Goal: Information Seeking & Learning: Compare options

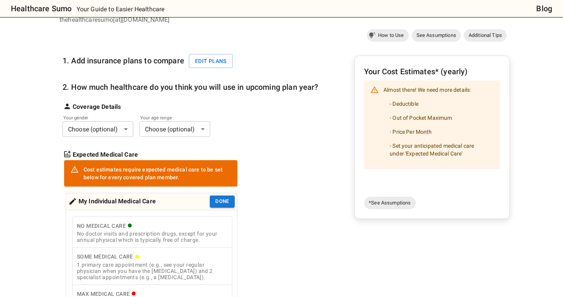
scroll to position [64, 0]
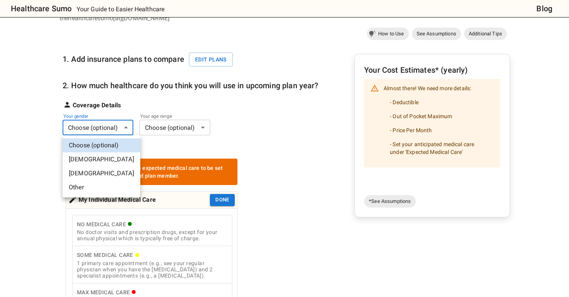
click at [86, 171] on li "[DEMOGRAPHIC_DATA]" at bounding box center [102, 173] width 78 height 14
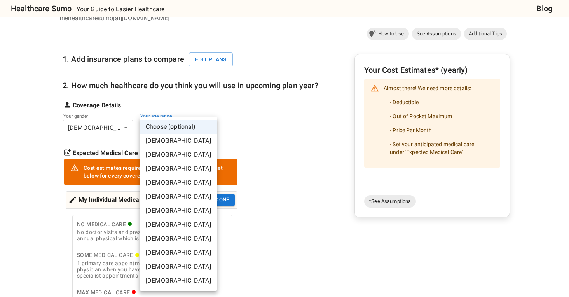
click at [162, 179] on li "[DEMOGRAPHIC_DATA]" at bounding box center [179, 183] width 78 height 14
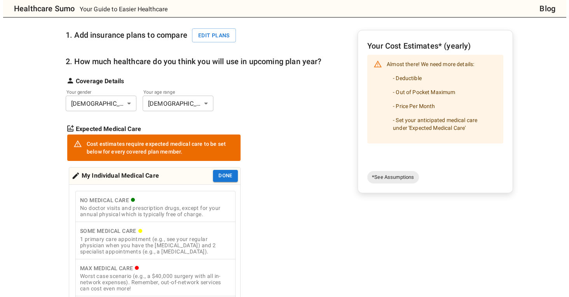
scroll to position [23, 0]
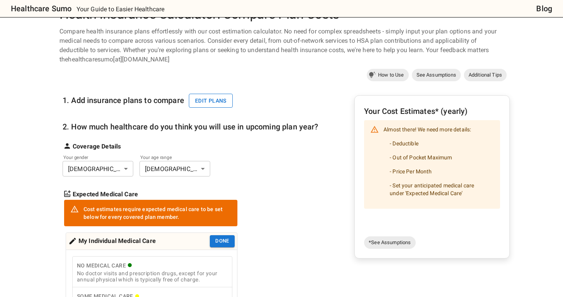
click at [210, 100] on button "Edit plans" at bounding box center [211, 101] width 44 height 14
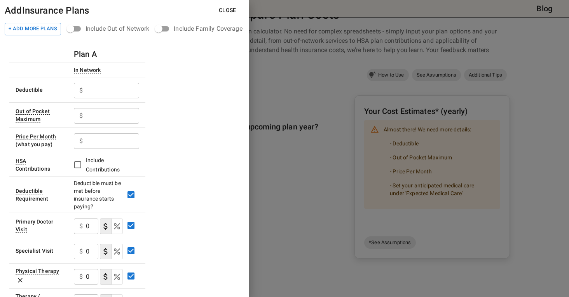
click at [134, 93] on input "text" at bounding box center [112, 91] width 53 height 16
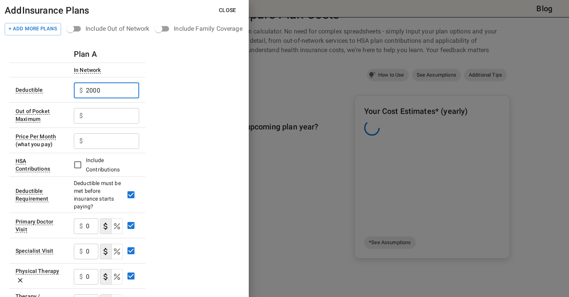
type input "2000"
click at [111, 98] on input "text" at bounding box center [112, 91] width 53 height 16
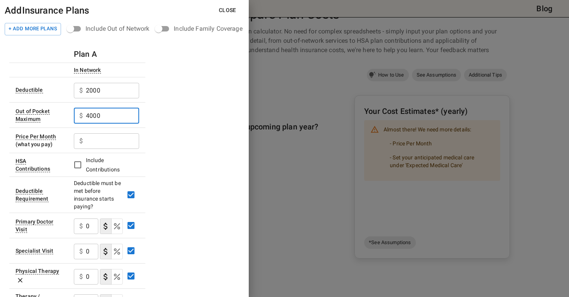
type input "4000"
click at [108, 98] on input "text" at bounding box center [112, 91] width 53 height 16
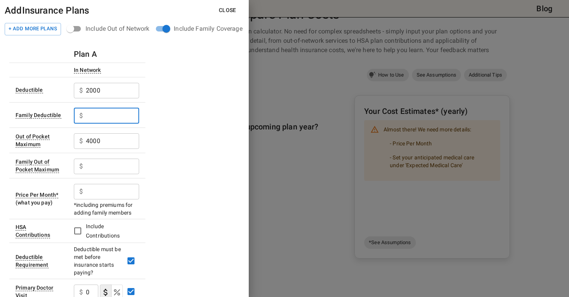
click at [123, 121] on input "text" at bounding box center [112, 116] width 53 height 16
type input "4000"
click at [105, 98] on input "text" at bounding box center [112, 91] width 53 height 16
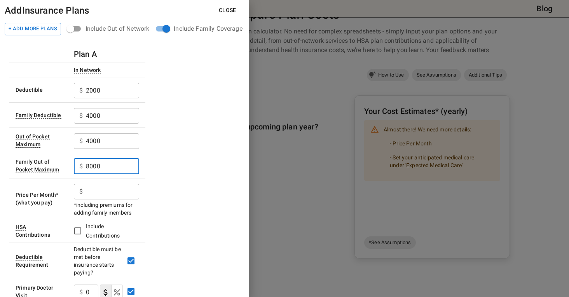
type input "8000"
click at [103, 98] on input "text" at bounding box center [112, 91] width 53 height 16
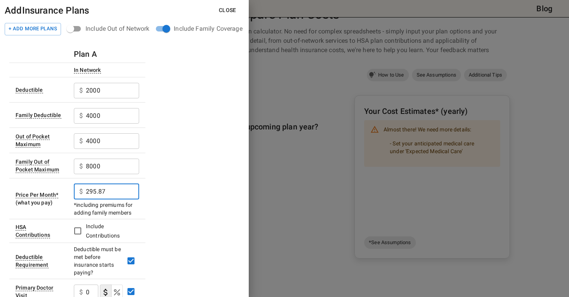
type input "295.87"
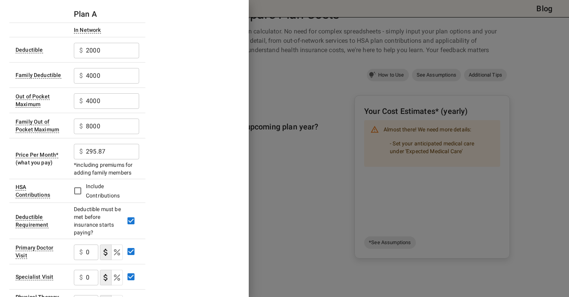
scroll to position [43, 0]
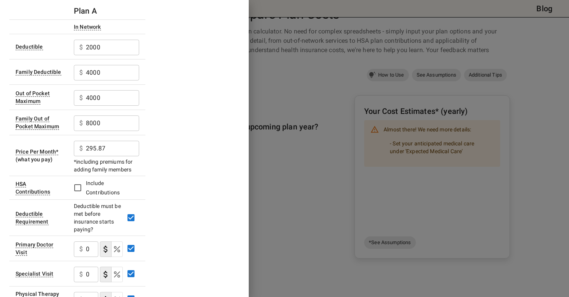
click at [92, 252] on input "0" at bounding box center [92, 249] width 12 height 16
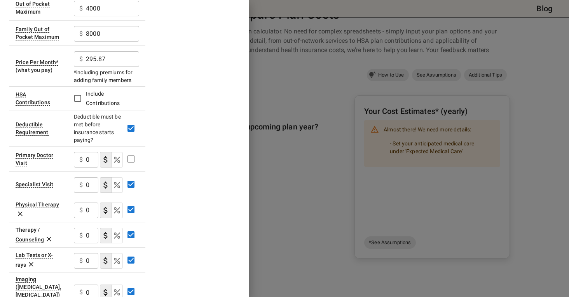
scroll to position [133, 0]
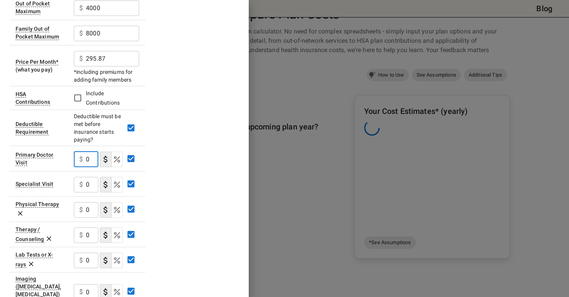
click at [90, 160] on input "0" at bounding box center [92, 160] width 12 height 16
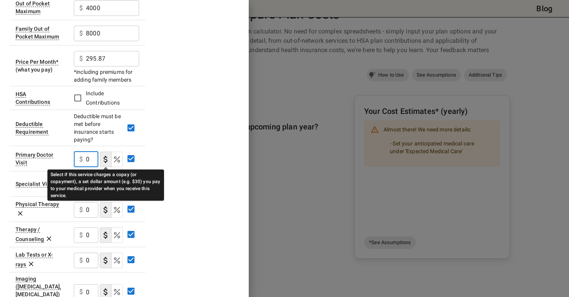
click at [107, 159] on icon "Select if this service charges a copay (or copayment), a set dollar amount (e.g…" at bounding box center [105, 159] width 9 height 9
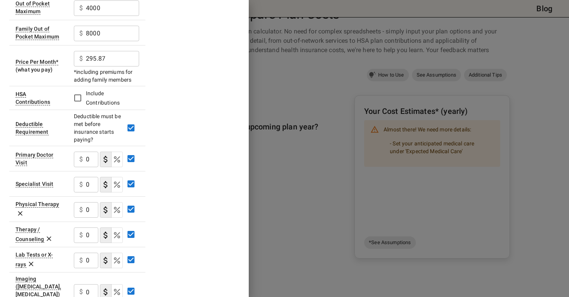
click at [87, 158] on input "0" at bounding box center [92, 160] width 12 height 16
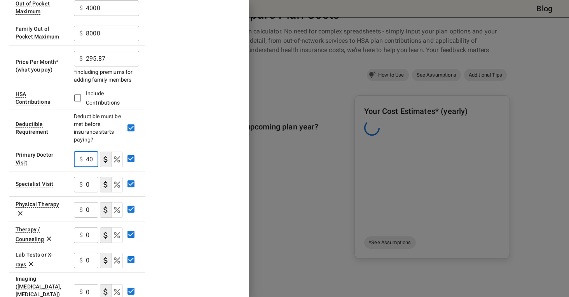
scroll to position [0, 0]
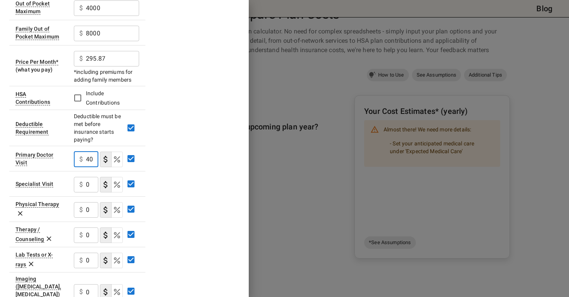
type input "40"
click at [94, 167] on input "0" at bounding box center [92, 160] width 12 height 16
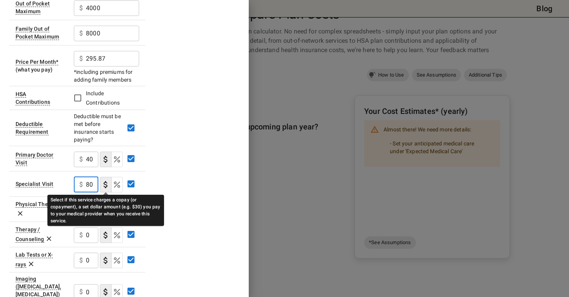
type input "80"
click at [103, 183] on icon "Select if this service charges a copay (or copayment), a set dollar amount (e.g…" at bounding box center [105, 184] width 9 height 9
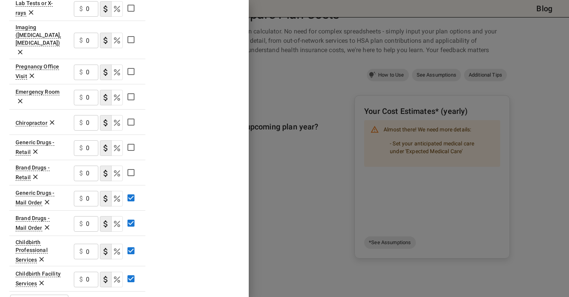
scroll to position [396, 0]
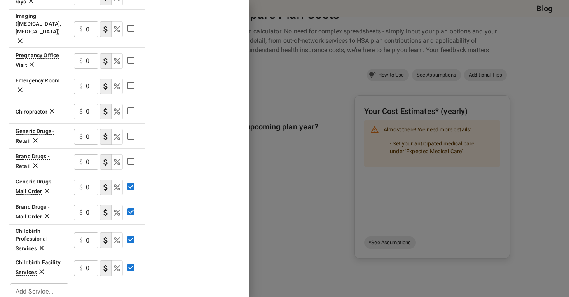
click at [46, 286] on input "Add Service..." at bounding box center [38, 291] width 52 height 11
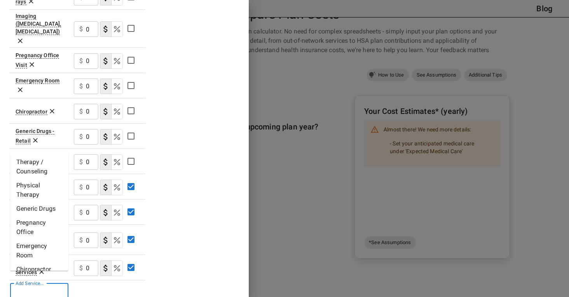
scroll to position [60, 0]
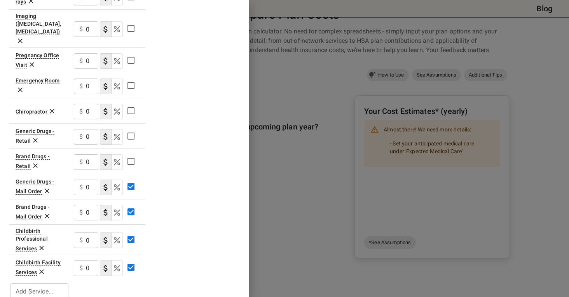
click at [122, 233] on button "coinsurance" at bounding box center [117, 241] width 12 height 16
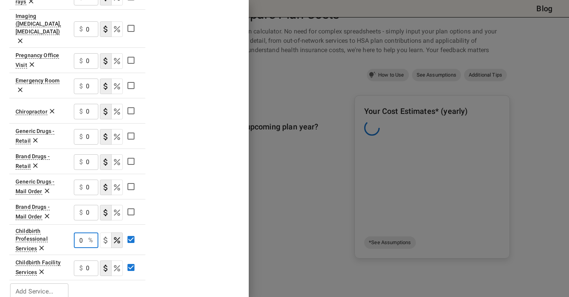
click at [81, 233] on input "0" at bounding box center [79, 241] width 11 height 16
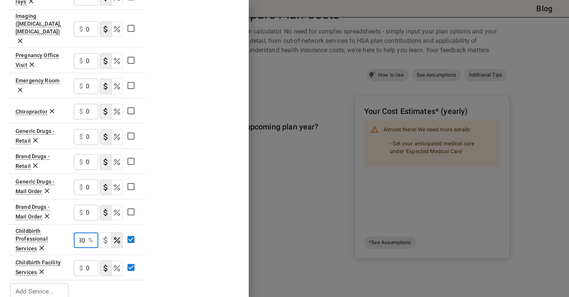
type input "80"
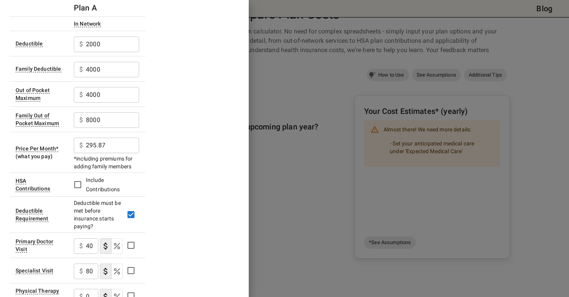
scroll to position [0, 0]
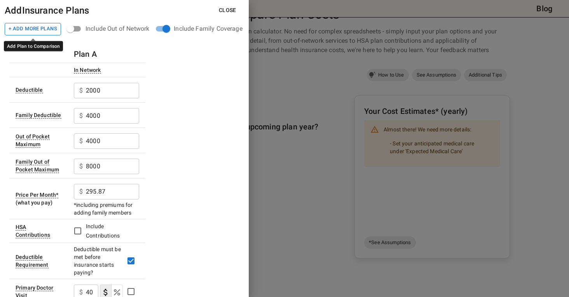
click at [41, 28] on button "+ Add More Plans" at bounding box center [33, 29] width 56 height 12
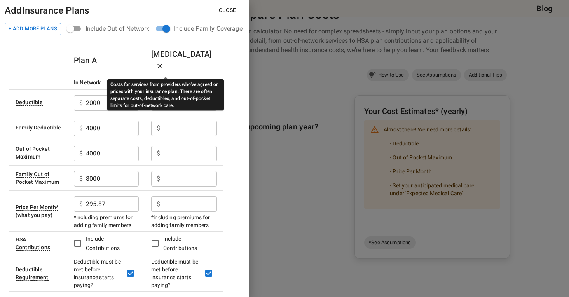
click at [175, 91] on div "Costs for services from providers who've agreed on prices with your insurance p…" at bounding box center [165, 94] width 117 height 31
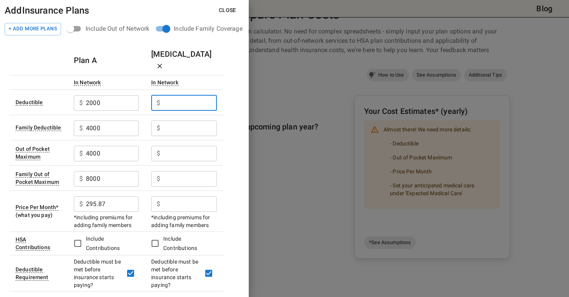
click at [189, 95] on input "text" at bounding box center [190, 103] width 54 height 16
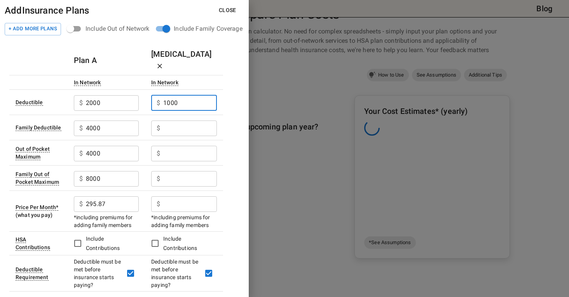
type input "1000"
type input "2000"
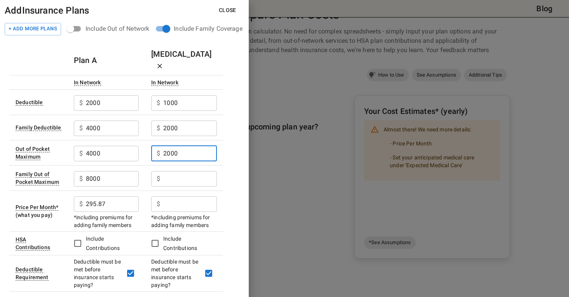
type input "2000"
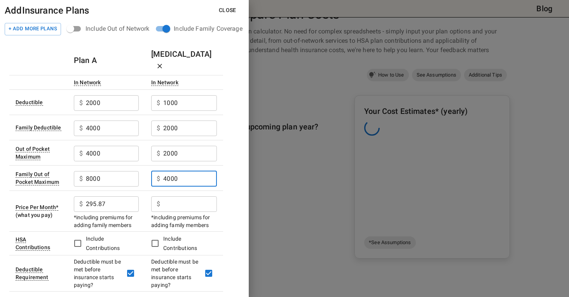
type input "4000"
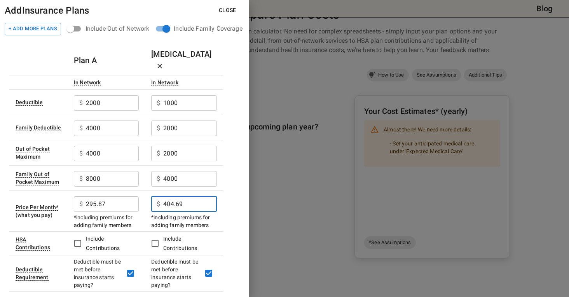
type input "404.69"
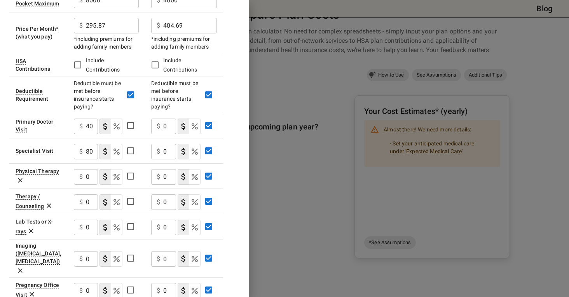
scroll to position [179, 0]
click at [164, 118] on input "0" at bounding box center [169, 126] width 13 height 16
click at [98, 118] on input "0" at bounding box center [92, 126] width 12 height 16
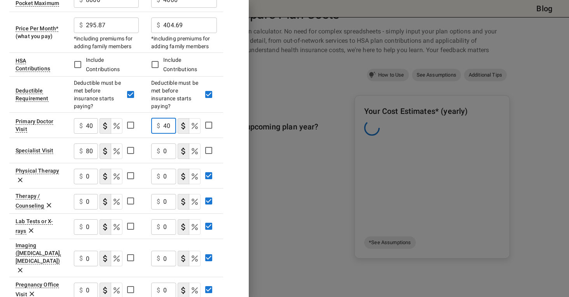
scroll to position [0, 1]
type input "400"
click at [98, 134] on input "0" at bounding box center [92, 126] width 12 height 16
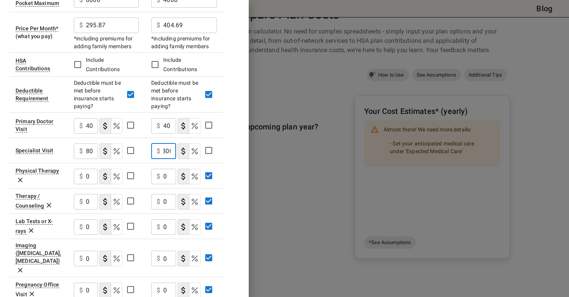
type input "800"
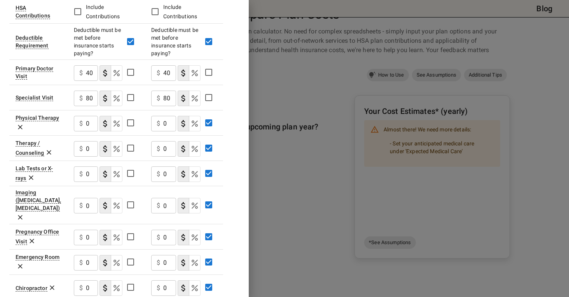
scroll to position [233, 0]
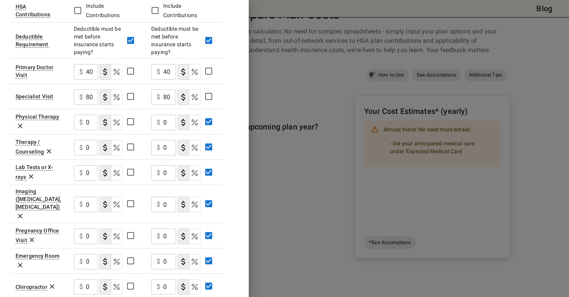
click at [22, 122] on icon at bounding box center [20, 126] width 8 height 8
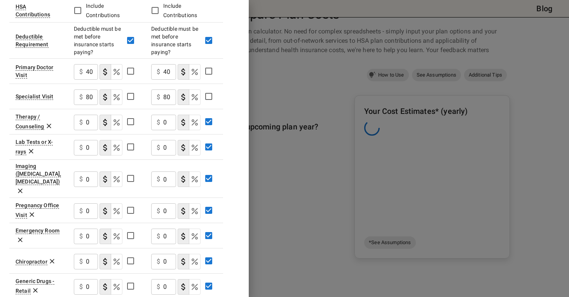
click at [48, 124] on icon at bounding box center [49, 126] width 5 height 5
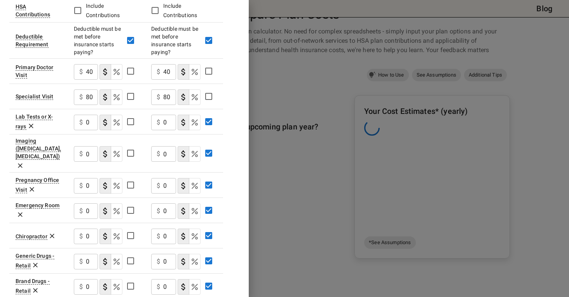
click at [31, 122] on icon at bounding box center [31, 126] width 8 height 8
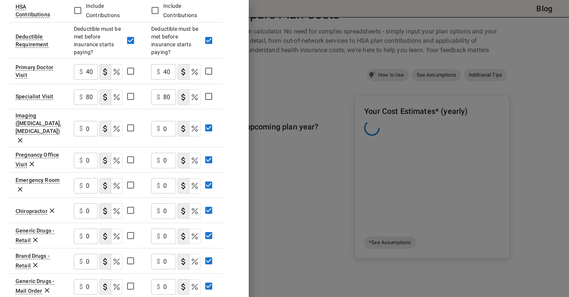
click at [24, 136] on icon at bounding box center [20, 140] width 8 height 8
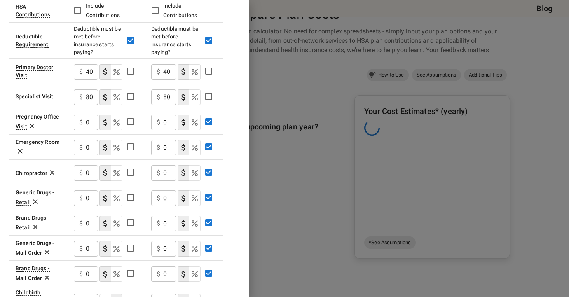
click at [31, 124] on icon at bounding box center [32, 126] width 5 height 5
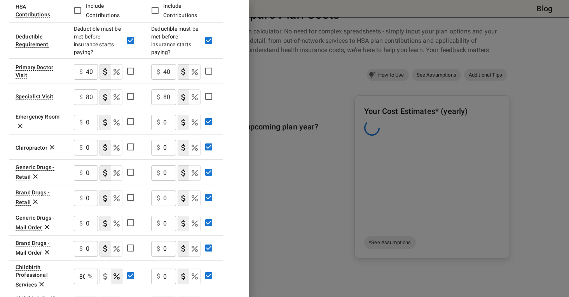
click at [21, 124] on icon at bounding box center [20, 126] width 5 height 5
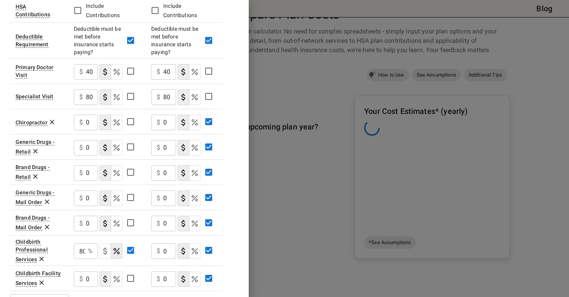
click at [51, 120] on icon at bounding box center [52, 122] width 5 height 5
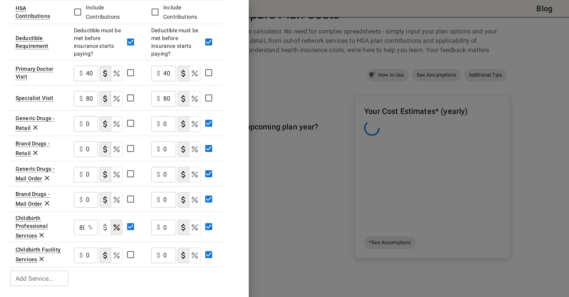
scroll to position [219, 0]
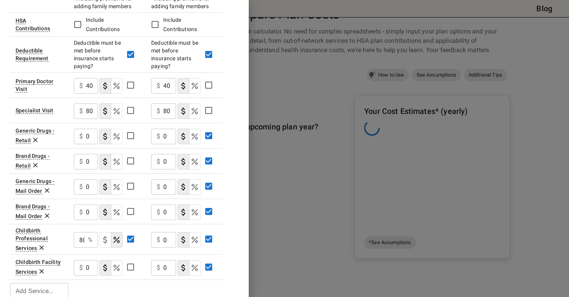
click at [35, 136] on icon at bounding box center [35, 140] width 8 height 8
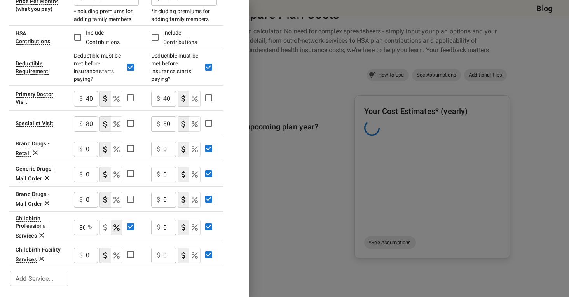
scroll to position [194, 0]
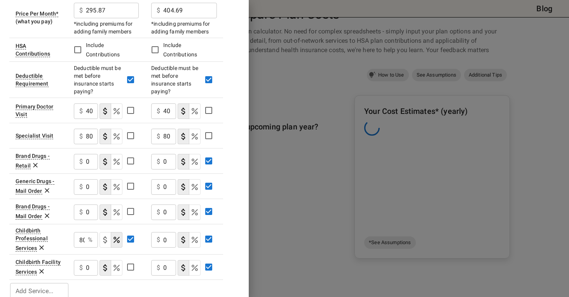
click at [35, 161] on icon at bounding box center [35, 165] width 8 height 8
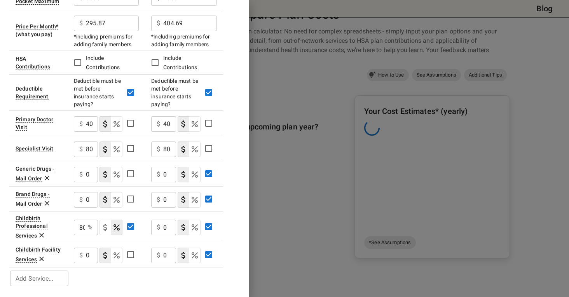
scroll to position [168, 0]
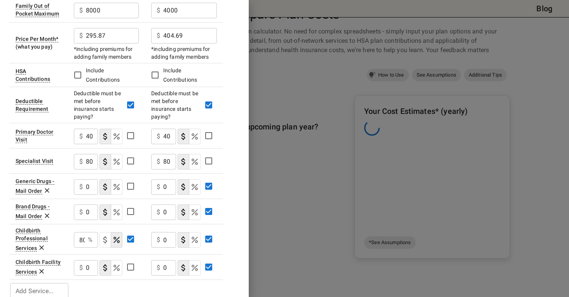
click at [45, 187] on icon at bounding box center [47, 191] width 8 height 8
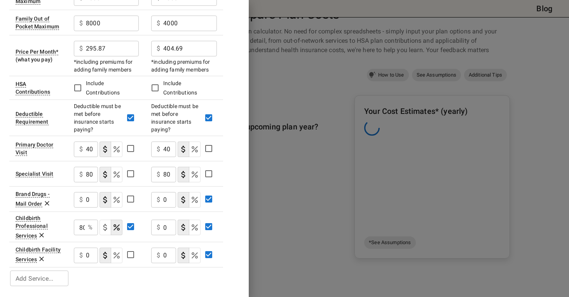
scroll to position [143, 0]
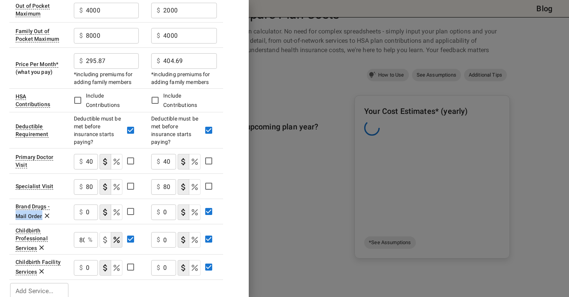
drag, startPoint x: 44, startPoint y: 207, endPoint x: 50, endPoint y: 197, distance: 11.8
click at [50, 199] on td "Brand Drugs - Mail Order" at bounding box center [38, 211] width 58 height 25
drag, startPoint x: 50, startPoint y: 197, endPoint x: 46, endPoint y: 204, distance: 8.3
click at [46, 212] on icon at bounding box center [47, 216] width 8 height 8
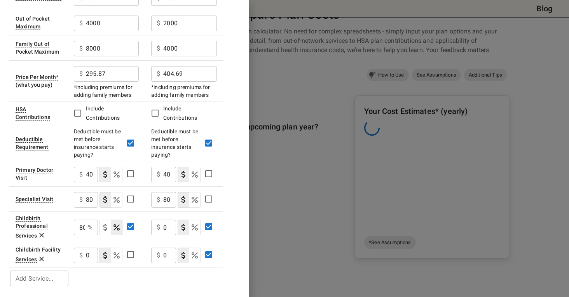
scroll to position [118, 0]
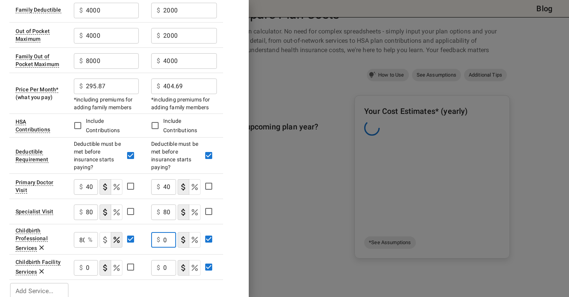
click at [168, 232] on input "0" at bounding box center [169, 240] width 13 height 16
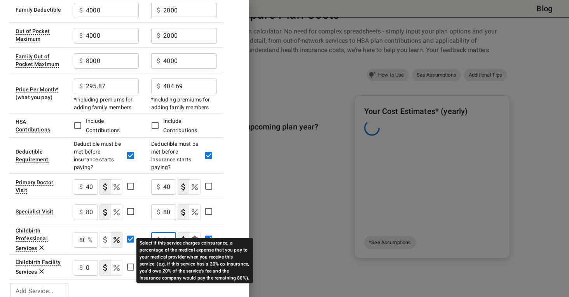
click at [196, 235] on icon "Select if this service charges coinsurance, a percentage of the medical expense…" at bounding box center [194, 239] width 9 height 9
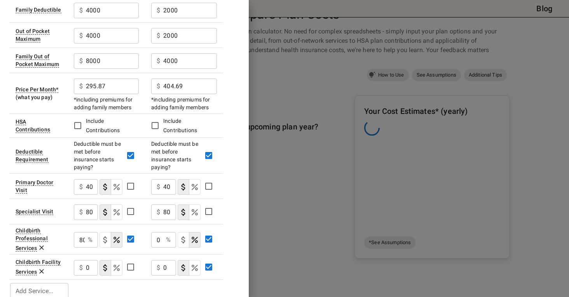
click at [163, 232] on div "0 % ​" at bounding box center [163, 240] width 25 height 16
type input "80"
click at [42, 268] on icon at bounding box center [42, 272] width 8 height 8
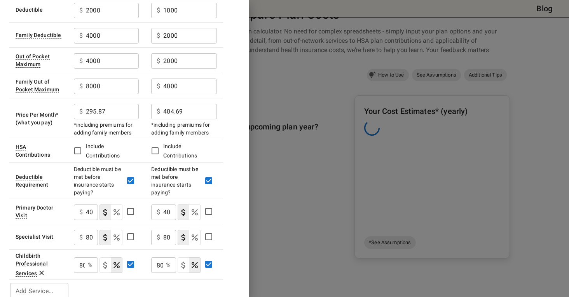
scroll to position [69, 0]
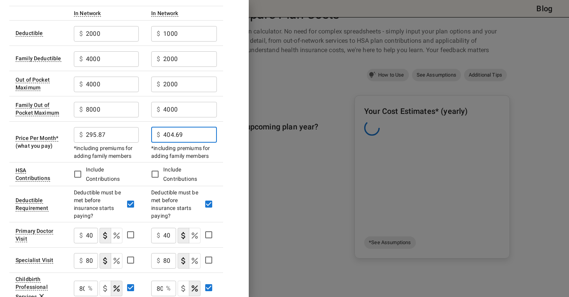
click at [208, 127] on input "404.69" at bounding box center [190, 135] width 54 height 16
type input "876.82"
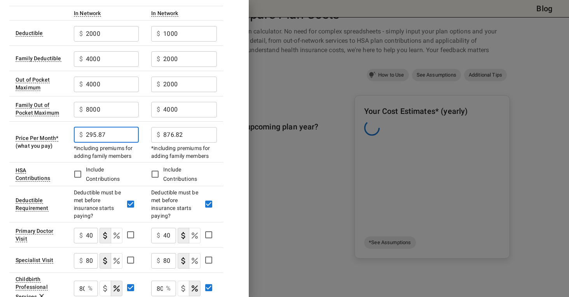
drag, startPoint x: 125, startPoint y: 123, endPoint x: 46, endPoint y: 129, distance: 79.2
click at [46, 129] on tr "Price Per Month * (what you pay) $ 295.87 ​ *including premiums for adding fami…" at bounding box center [116, 141] width 214 height 41
type input "641.05"
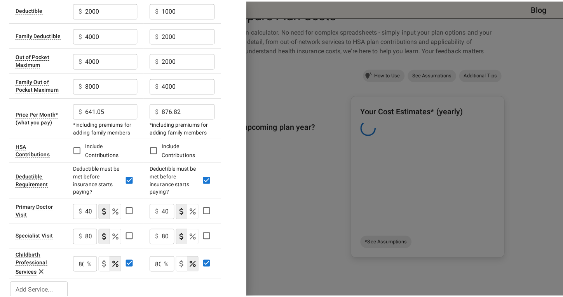
scroll to position [16, 0]
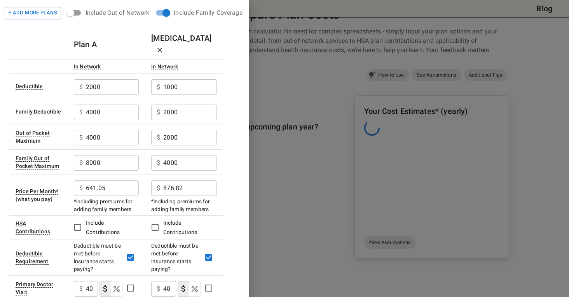
click at [289, 80] on div at bounding box center [284, 148] width 569 height 297
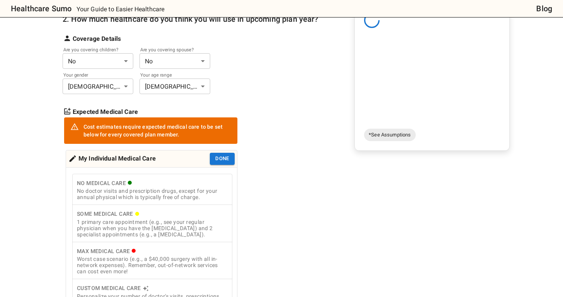
scroll to position [155, 0]
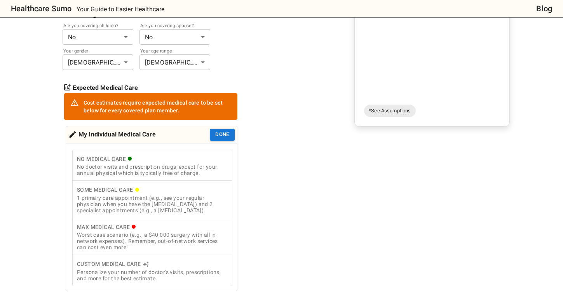
click at [83, 42] on body "Healthcare Sumo Your Guide to Easier Healthcare Blog Health Insurance Calculato…" at bounding box center [281, 230] width 563 height 771
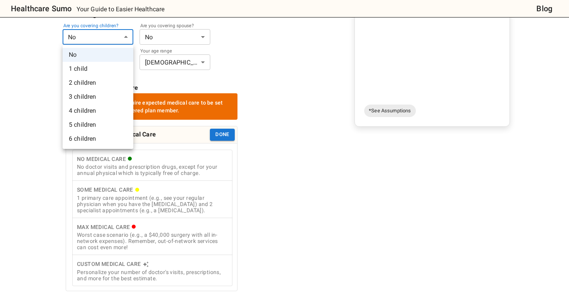
click at [84, 72] on li "1 child" at bounding box center [98, 69] width 71 height 14
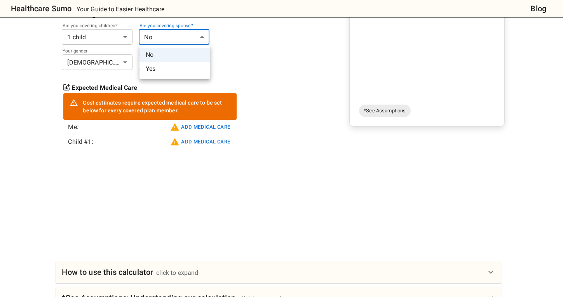
click at [169, 37] on body "Healthcare Sumo Your Guide to Easier Healthcare Blog Health Insurance Calculato…" at bounding box center [281, 168] width 563 height 646
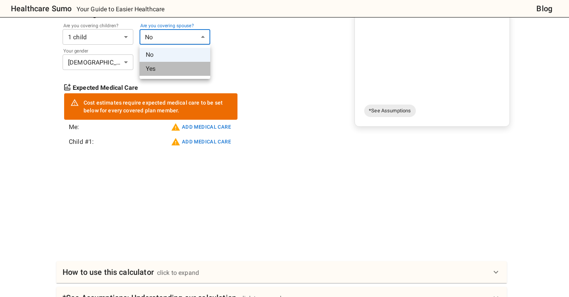
click at [159, 71] on li "Yes" at bounding box center [175, 69] width 71 height 14
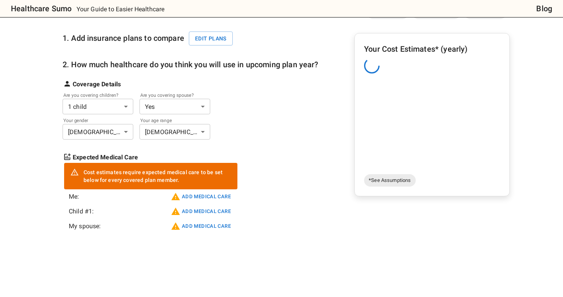
scroll to position [85, 0]
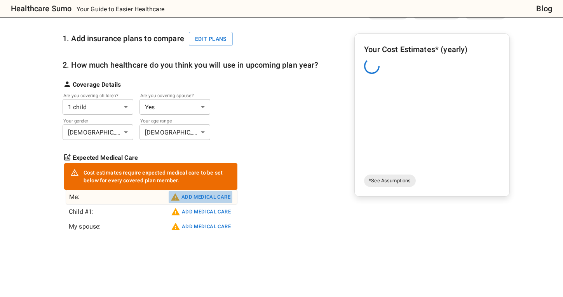
click at [204, 196] on button "Add medical care" at bounding box center [201, 197] width 64 height 12
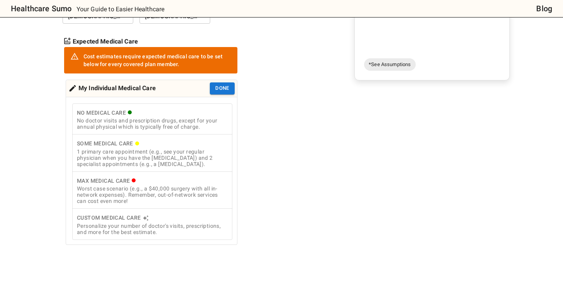
scroll to position [216, 0]
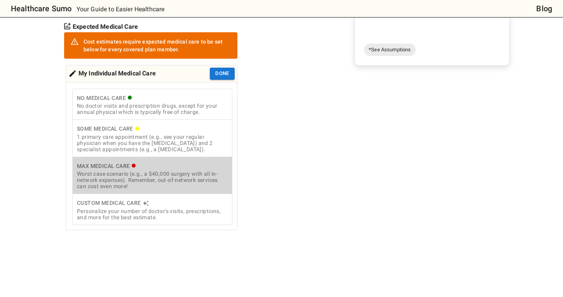
click at [173, 180] on div "Worst case scenario (e.g., a $40,000 surgery with all in-network expenses). Rem…" at bounding box center [152, 180] width 151 height 19
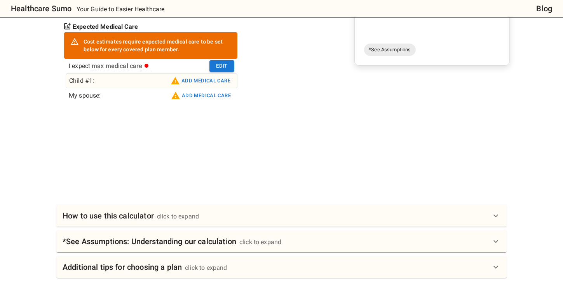
click at [198, 79] on button "Add medical care" at bounding box center [201, 81] width 64 height 12
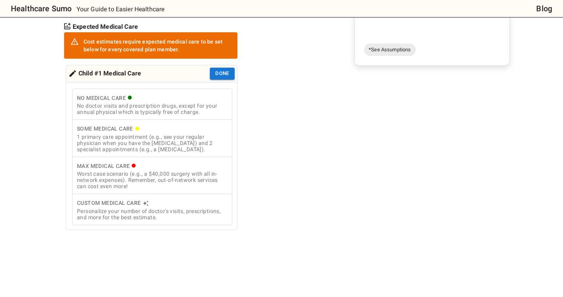
click at [165, 104] on div "No doctor visits and prescription drugs, except for your annual physical which …" at bounding box center [152, 109] width 151 height 12
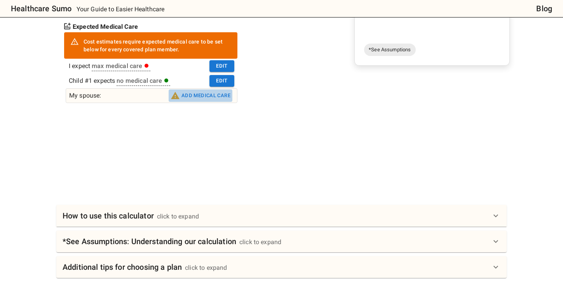
click at [185, 99] on button "Add medical care" at bounding box center [201, 95] width 64 height 12
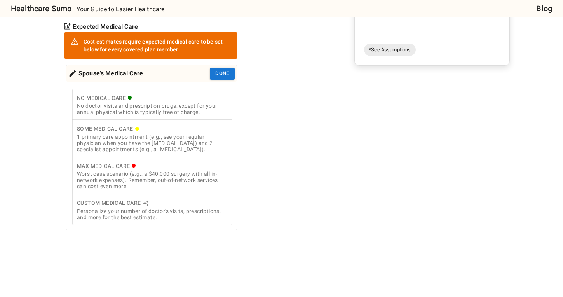
click at [168, 138] on div "1 primary care appointment (e.g., see your regular physician when you have the …" at bounding box center [152, 143] width 151 height 19
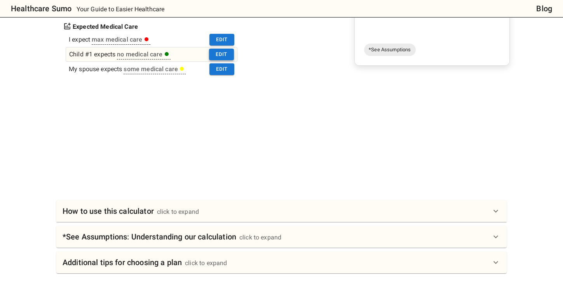
click at [221, 57] on button "Edit" at bounding box center [221, 55] width 25 height 12
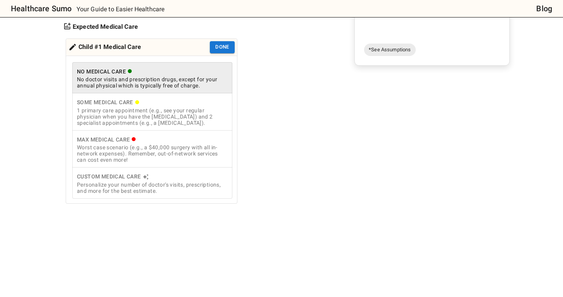
click at [146, 120] on div "1 primary care appointment (e.g., see your regular physician when you have the …" at bounding box center [152, 116] width 151 height 19
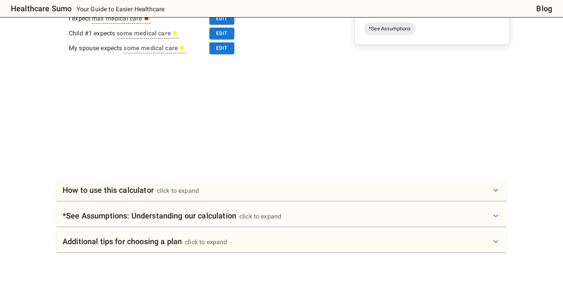
scroll to position [243, 0]
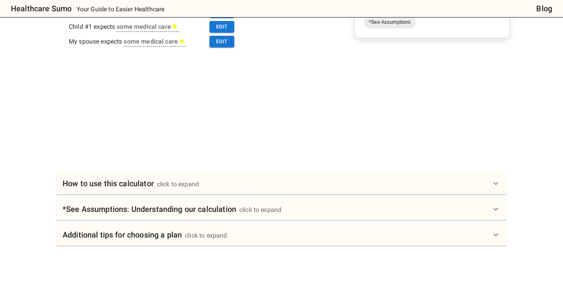
click at [499, 212] on icon at bounding box center [496, 209] width 9 height 9
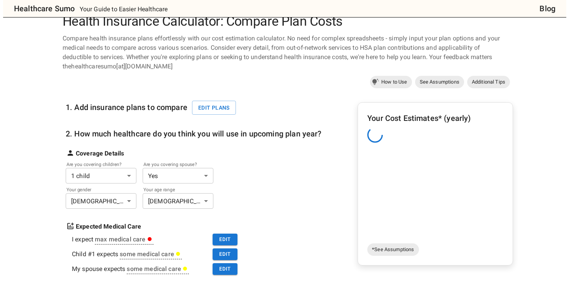
scroll to position [0, 0]
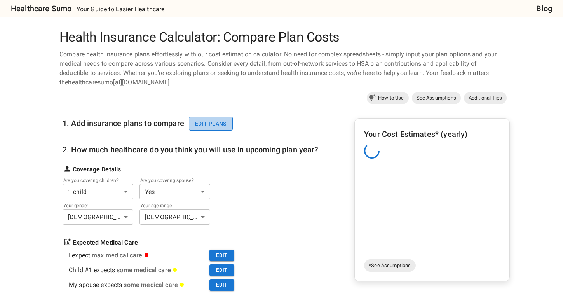
click at [222, 122] on button "Edit plans" at bounding box center [211, 124] width 44 height 14
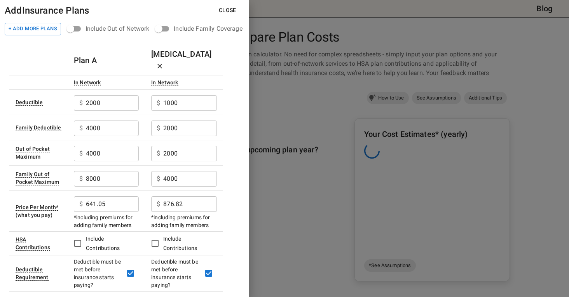
click at [227, 8] on button "Close" at bounding box center [228, 10] width 30 height 14
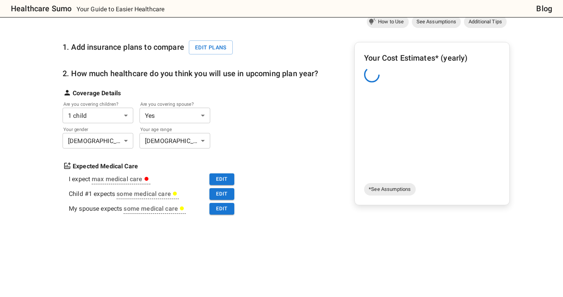
scroll to position [77, 0]
click at [432, 55] on h6 "Your Cost Estimates* (yearly)" at bounding box center [432, 57] width 136 height 12
click at [379, 190] on span "*See Assumptions" at bounding box center [389, 189] width 51 height 8
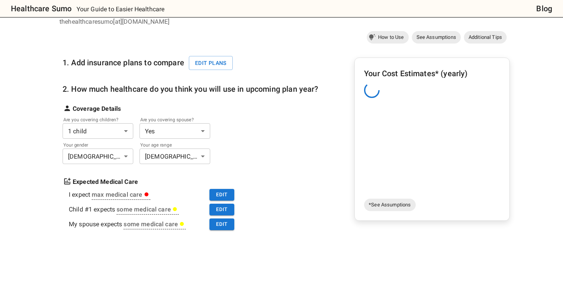
scroll to position [62, 0]
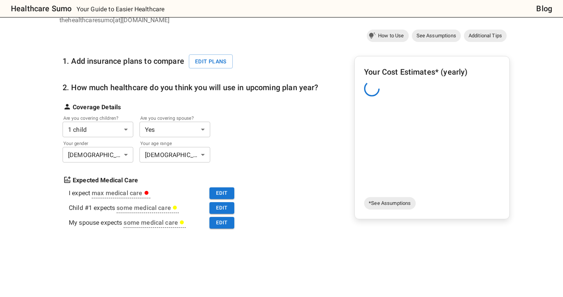
click at [323, 142] on div "1. Add insurance plans to compare Edit plans 2. How much healthcare do you thin…" at bounding box center [284, 180] width 451 height 272
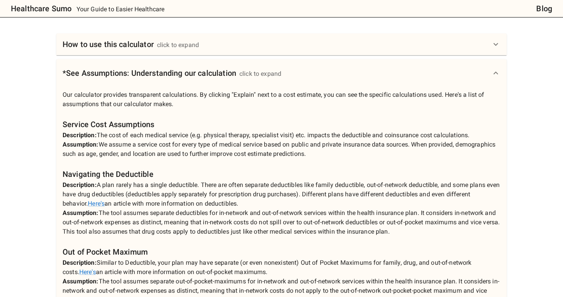
scroll to position [366, 0]
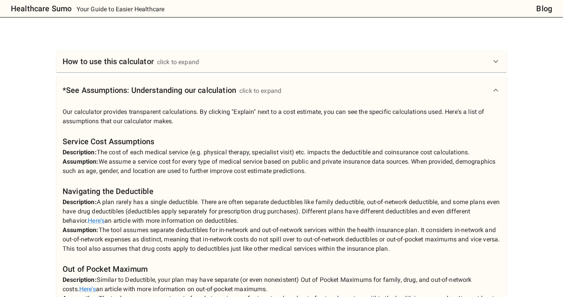
click at [491, 66] on div "How to use this calculator click to expand" at bounding box center [277, 61] width 429 height 12
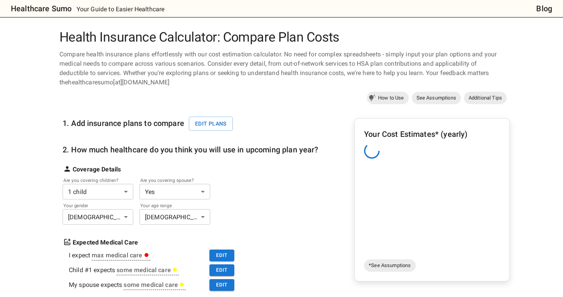
scroll to position [41, 0]
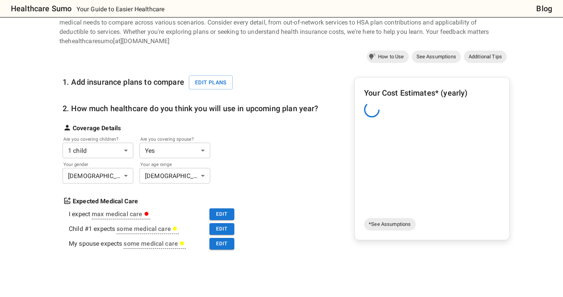
click at [387, 148] on div "Your Cost Estimates* (yearly)" at bounding box center [432, 151] width 136 height 128
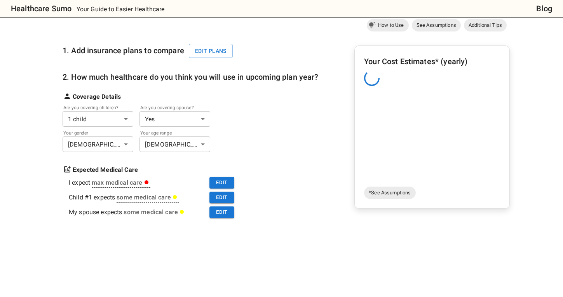
scroll to position [0, 0]
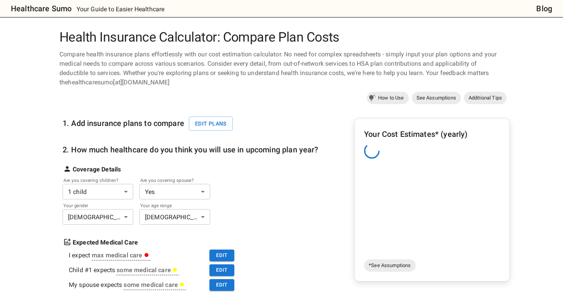
click at [268, 49] on div "Health Insurance Calculator: Compare Plan Costs Compare health insurance plans …" at bounding box center [281, 67] width 451 height 75
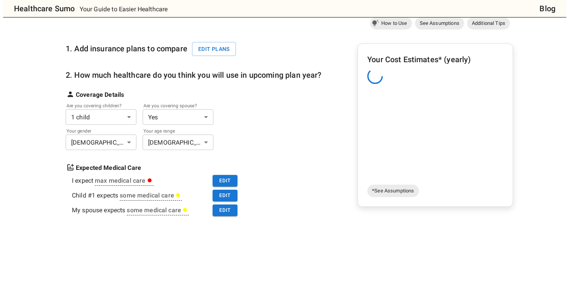
scroll to position [72, 0]
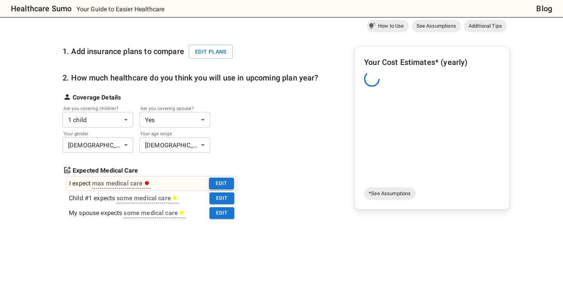
click at [215, 189] on button "Edit" at bounding box center [221, 184] width 25 height 12
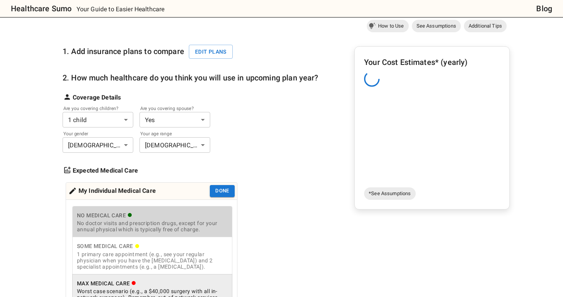
click at [126, 232] on div "No doctor visits and prescription drugs, except for your annual physical which …" at bounding box center [152, 226] width 151 height 12
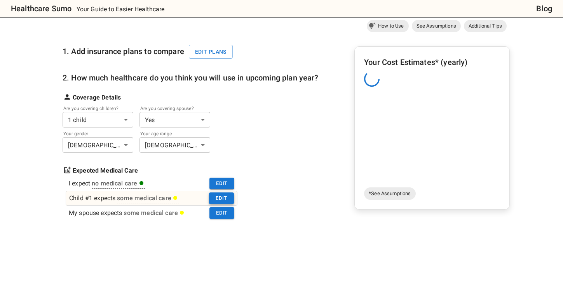
click at [209, 198] on button "Edit" at bounding box center [221, 198] width 25 height 12
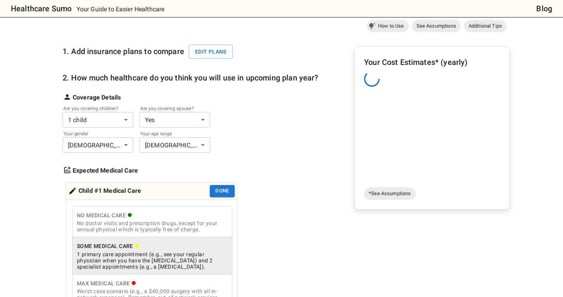
click at [144, 228] on div "No doctor visits and prescription drugs, except for your annual physical which …" at bounding box center [152, 226] width 151 height 12
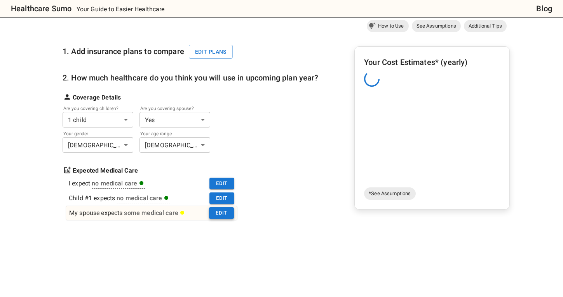
click at [217, 209] on button "Edit" at bounding box center [221, 213] width 25 height 12
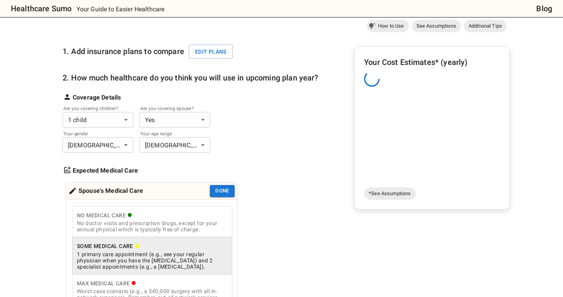
click at [181, 226] on div "No doctor visits and prescription drugs, except for your annual physical which …" at bounding box center [152, 226] width 151 height 12
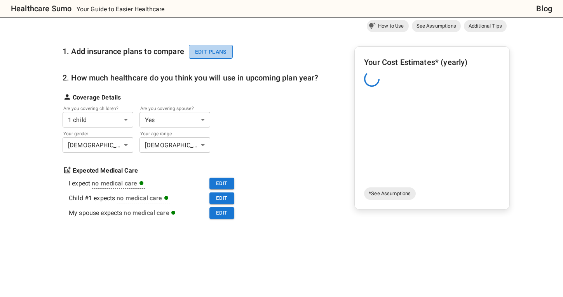
click at [219, 56] on button "Edit plans" at bounding box center [211, 52] width 44 height 14
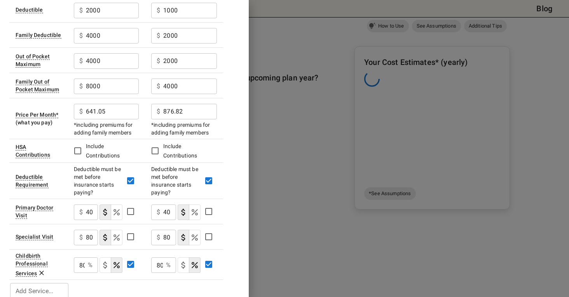
scroll to position [16, 0]
